Goal: Information Seeking & Learning: Learn about a topic

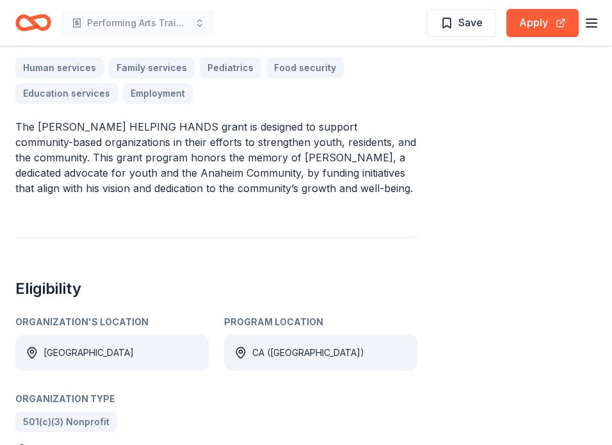
scroll to position [405, 0]
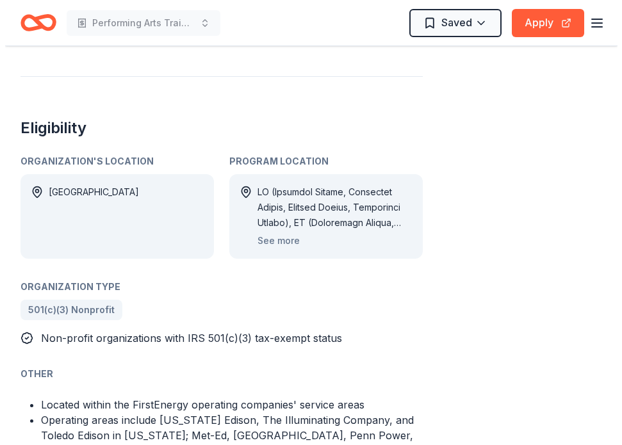
scroll to position [584, 0]
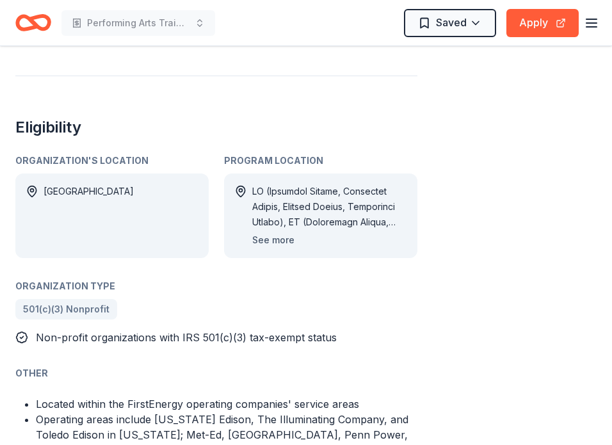
click at [272, 233] on button "See more" at bounding box center [273, 240] width 42 height 15
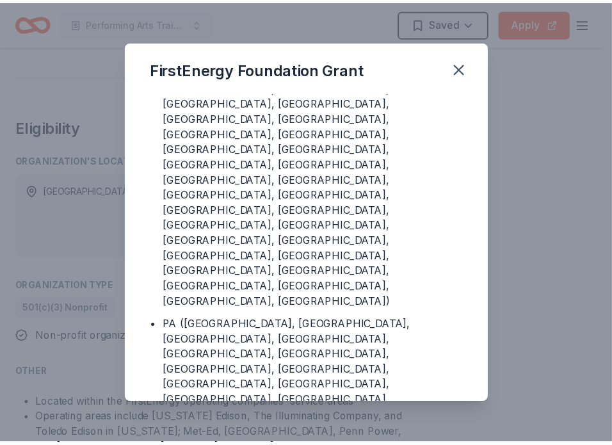
scroll to position [210, 0]
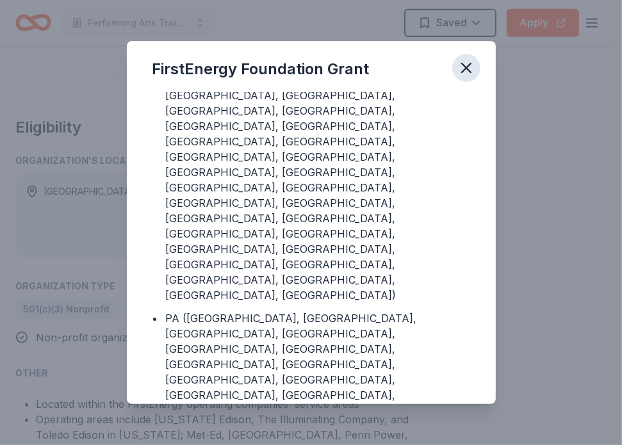
click at [465, 67] on icon "button" at bounding box center [466, 67] width 9 height 9
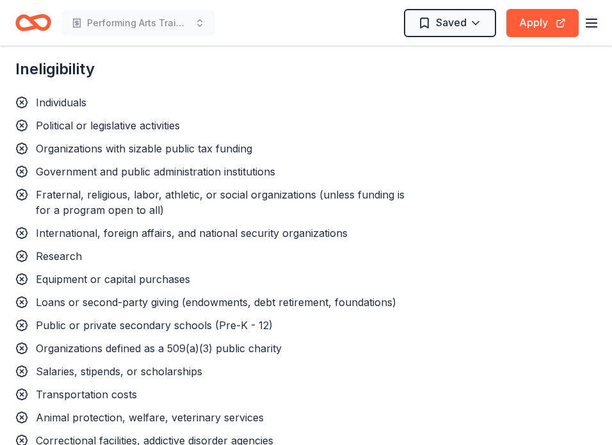
scroll to position [1119, 0]
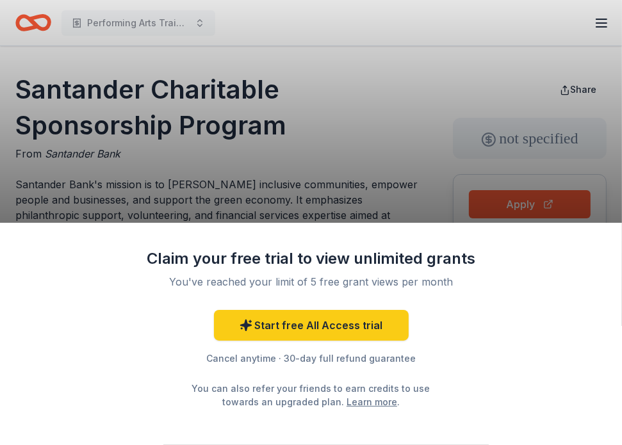
click at [427, 197] on div "Claim your free trial to view unlimited grants You've reached your limit of 5 f…" at bounding box center [311, 222] width 622 height 445
click at [428, 206] on div "Claim your free trial to view unlimited grants You've reached your limit of 5 f…" at bounding box center [311, 222] width 622 height 445
